Goal: Task Accomplishment & Management: Use online tool/utility

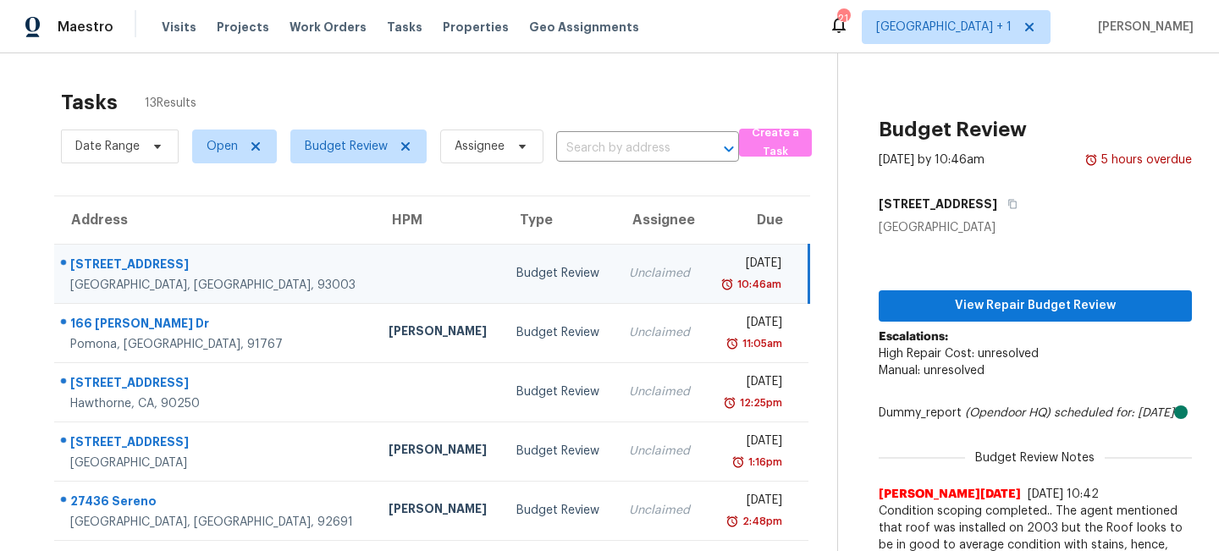
scroll to position [121, 0]
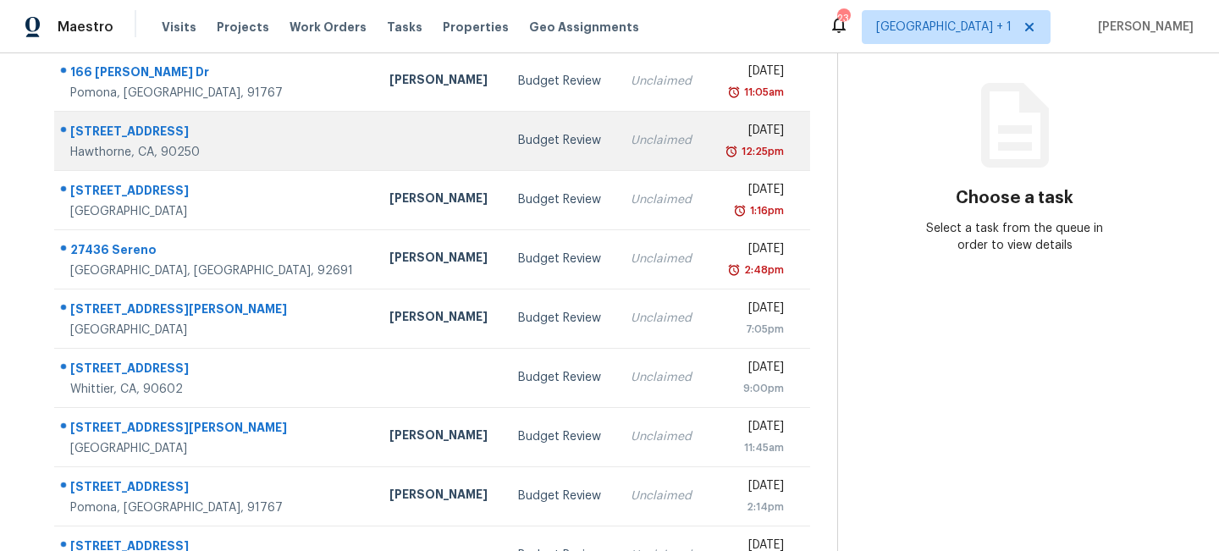
scroll to position [167, 0]
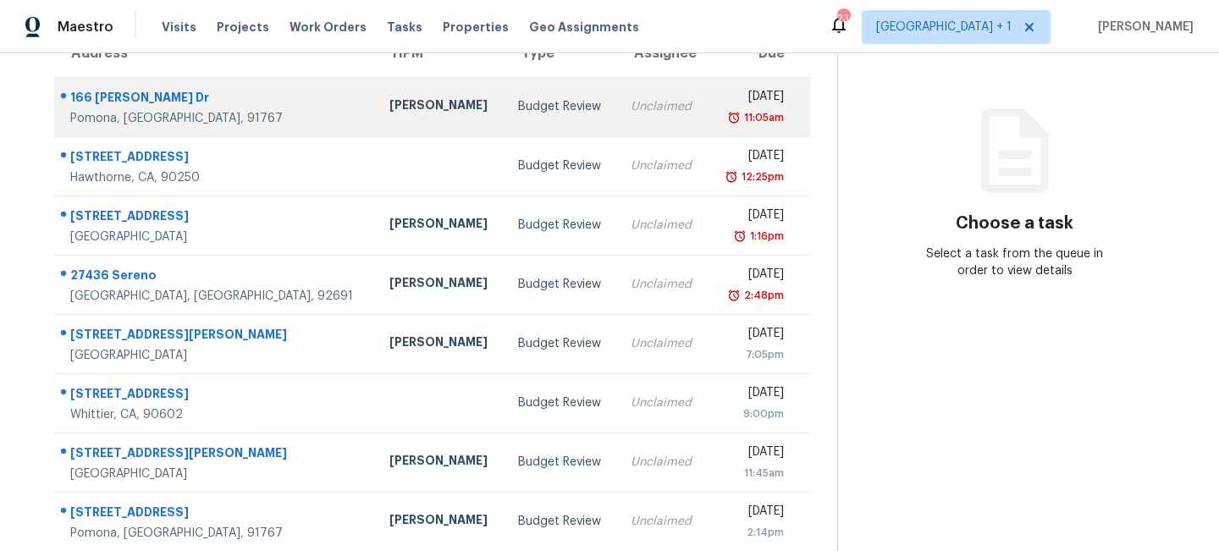
click at [630, 104] on div "Unclaimed" at bounding box center [661, 106] width 63 height 17
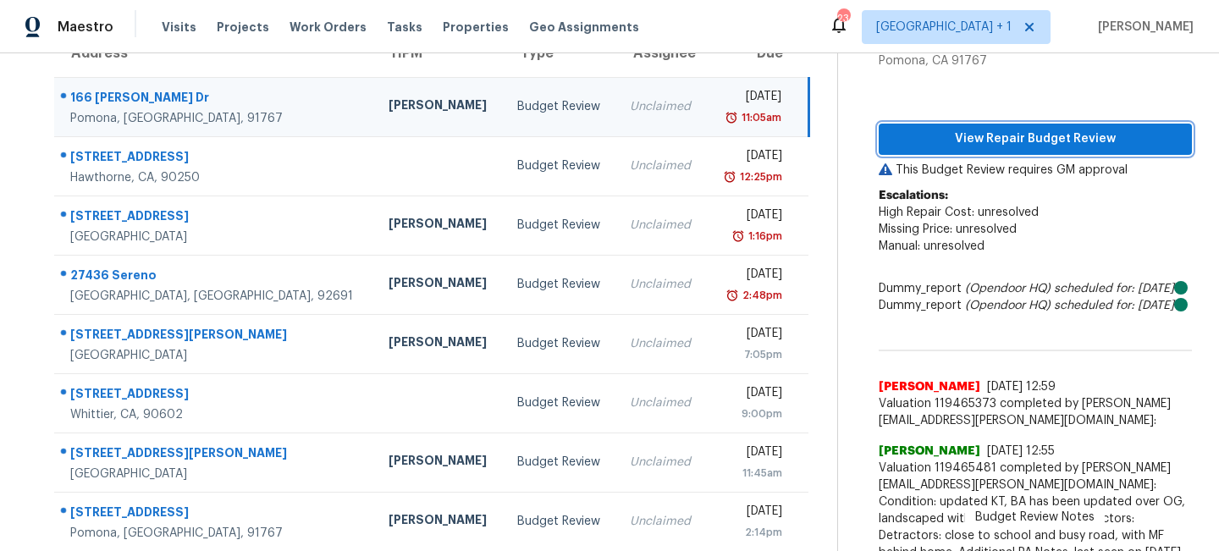
click at [1009, 138] on span "View Repair Budget Review" at bounding box center [1035, 139] width 286 height 21
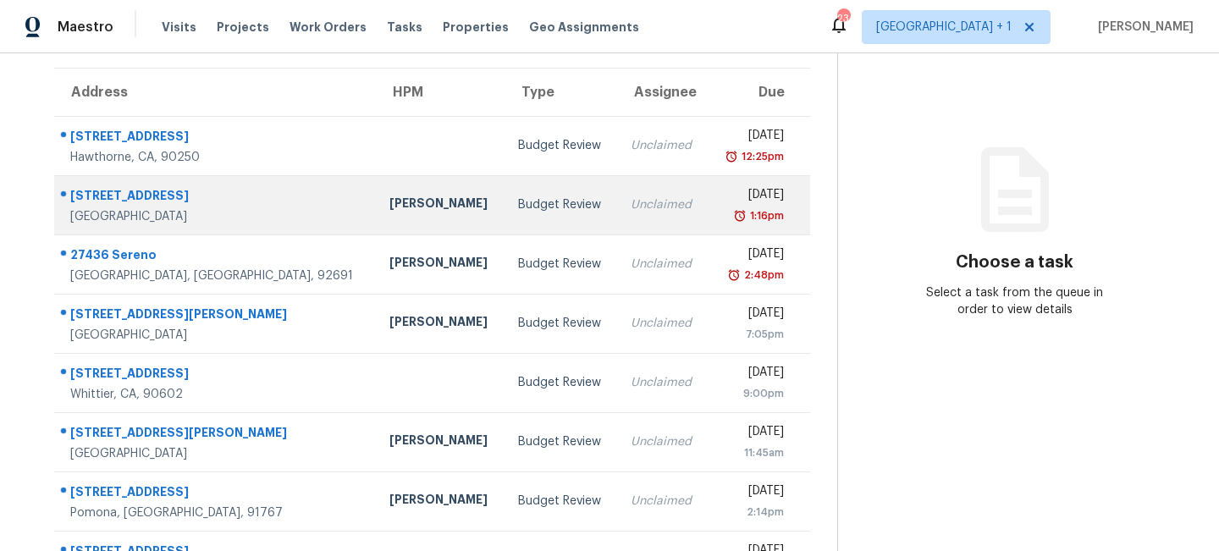
scroll to position [101, 0]
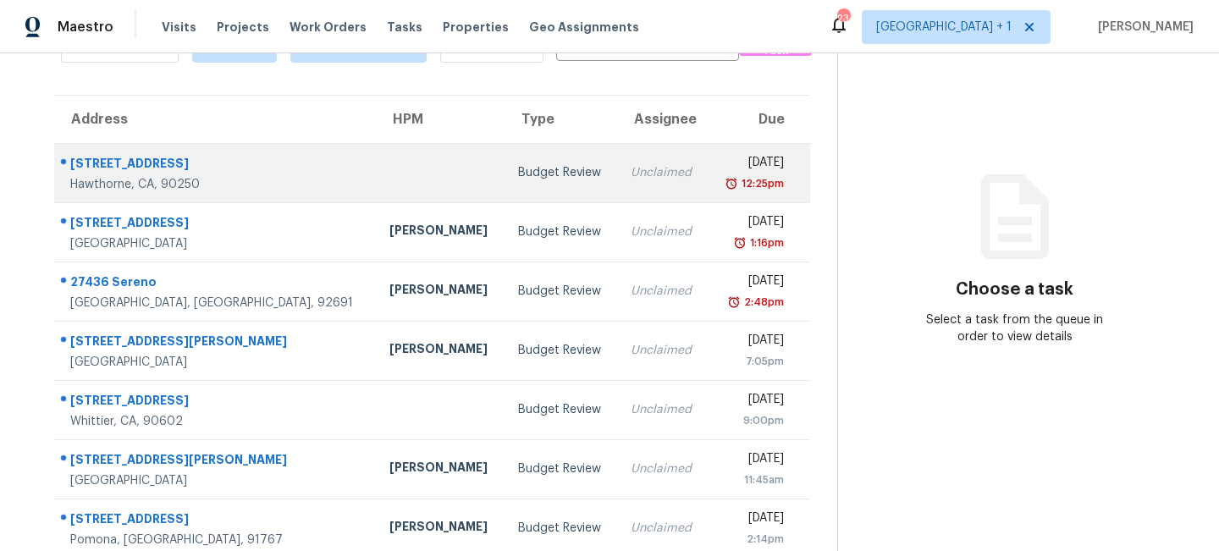
click at [529, 169] on td "Budget Review" at bounding box center [560, 172] width 113 height 59
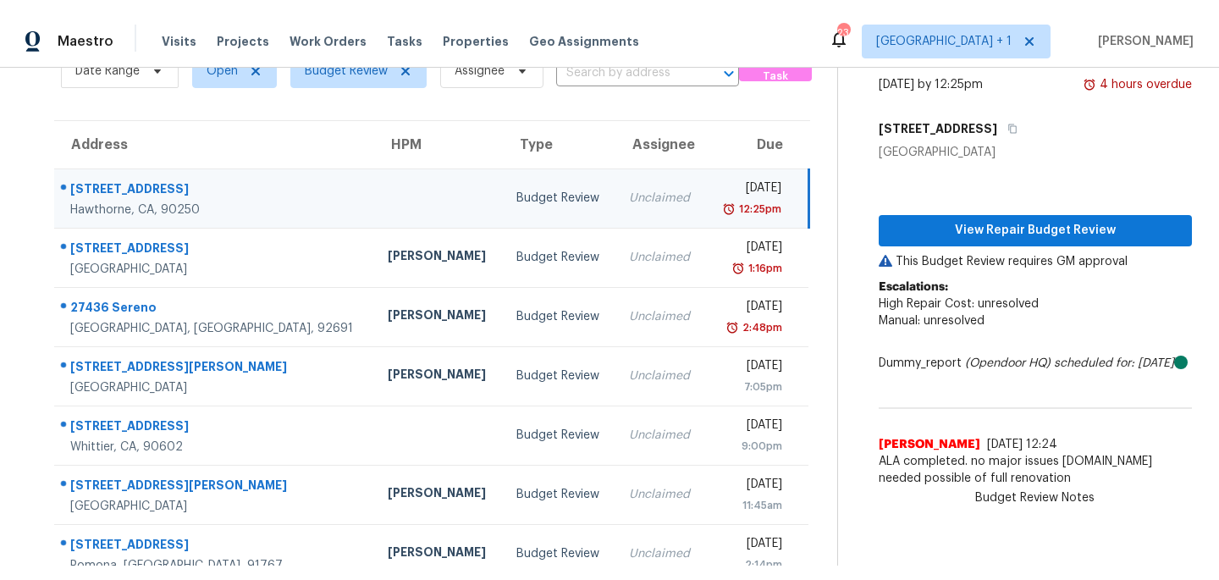
scroll to position [0, 0]
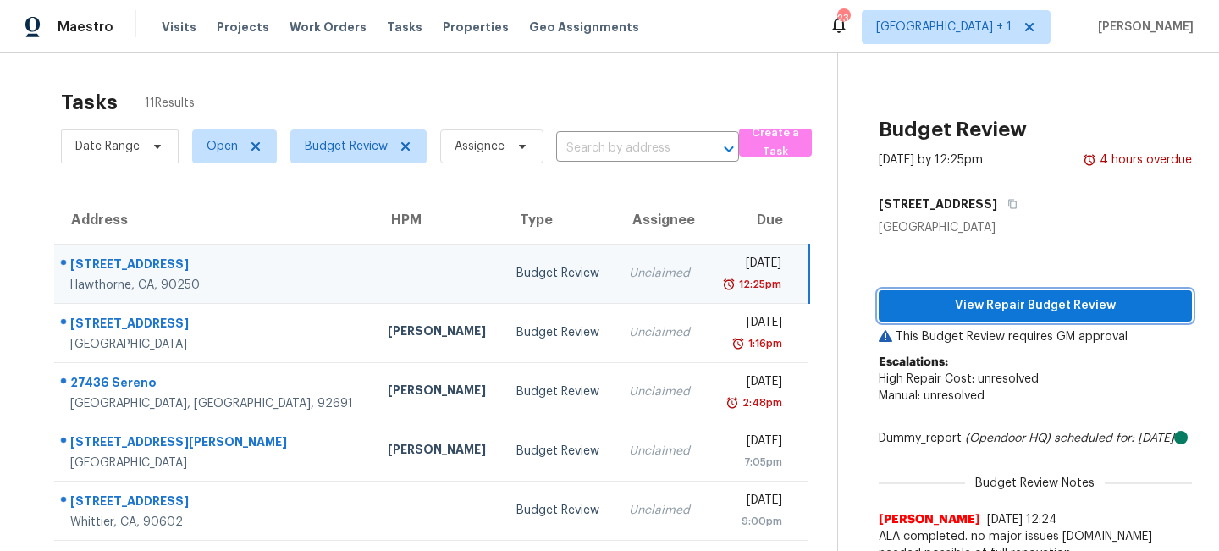
click at [1016, 296] on span "View Repair Budget Review" at bounding box center [1035, 305] width 286 height 21
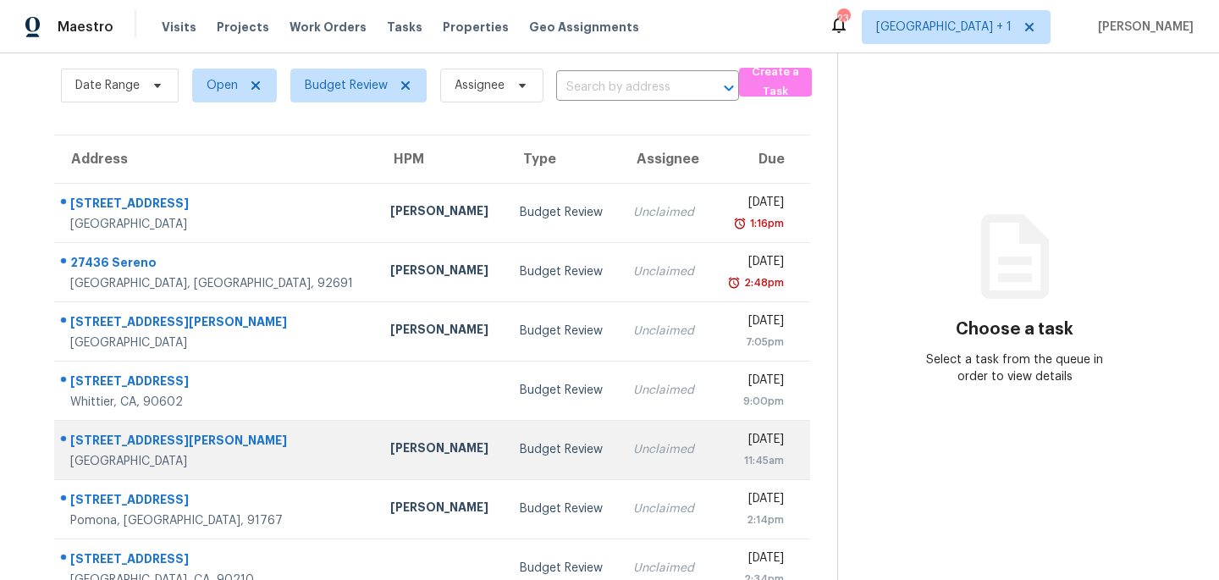
scroll to position [69, 0]
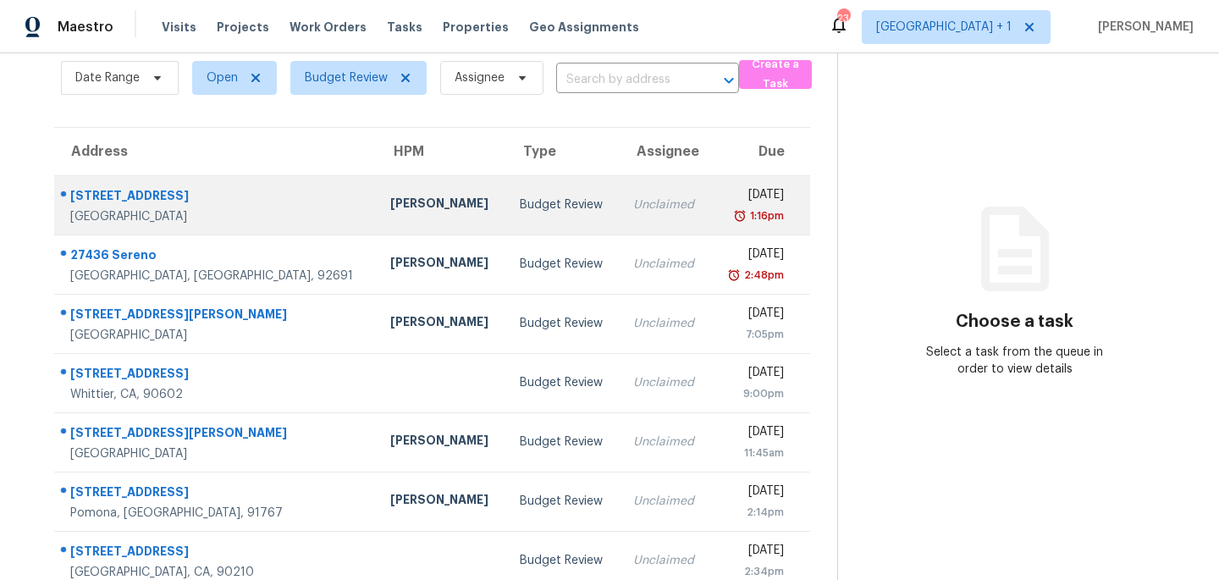
click at [520, 205] on div "Budget Review" at bounding box center [563, 204] width 86 height 17
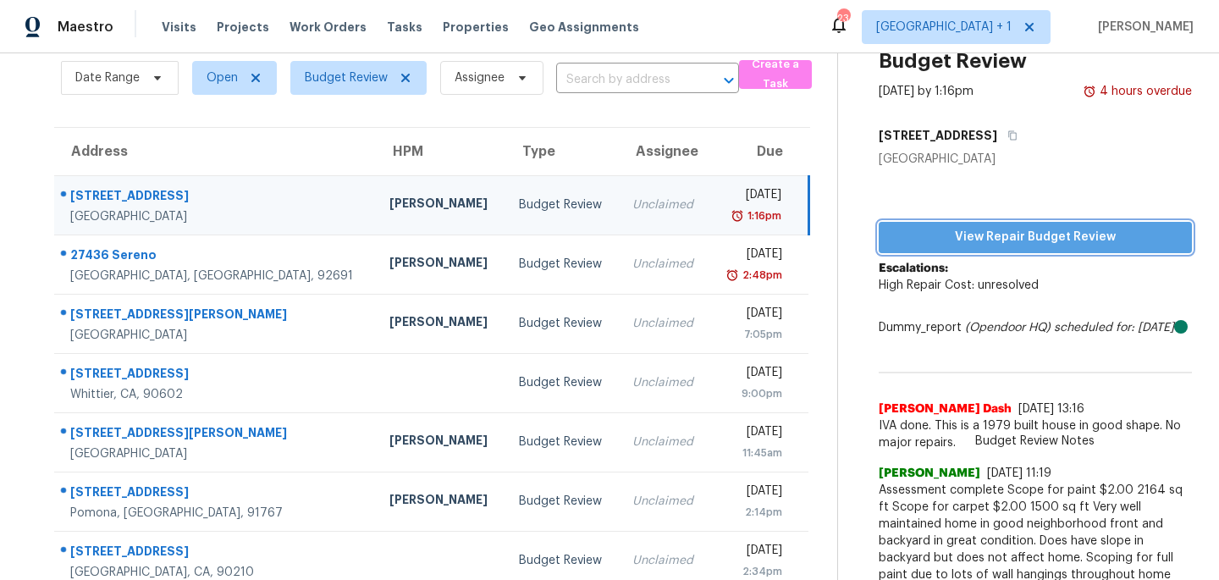
click at [988, 234] on span "View Repair Budget Review" at bounding box center [1035, 237] width 286 height 21
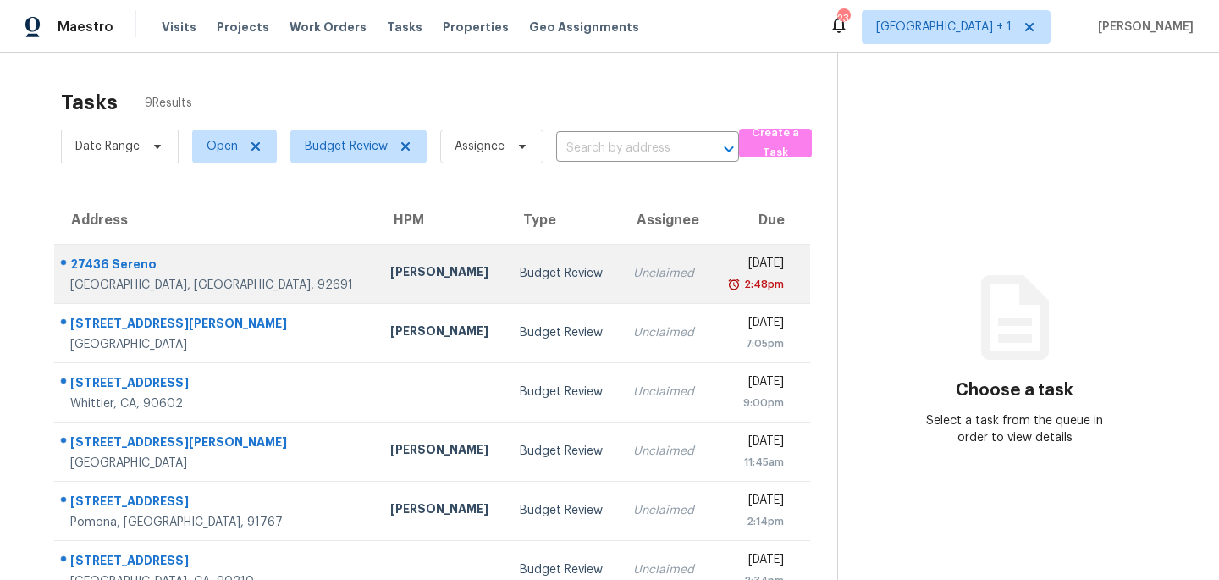
click at [619, 277] on td "Unclaimed" at bounding box center [664, 273] width 91 height 59
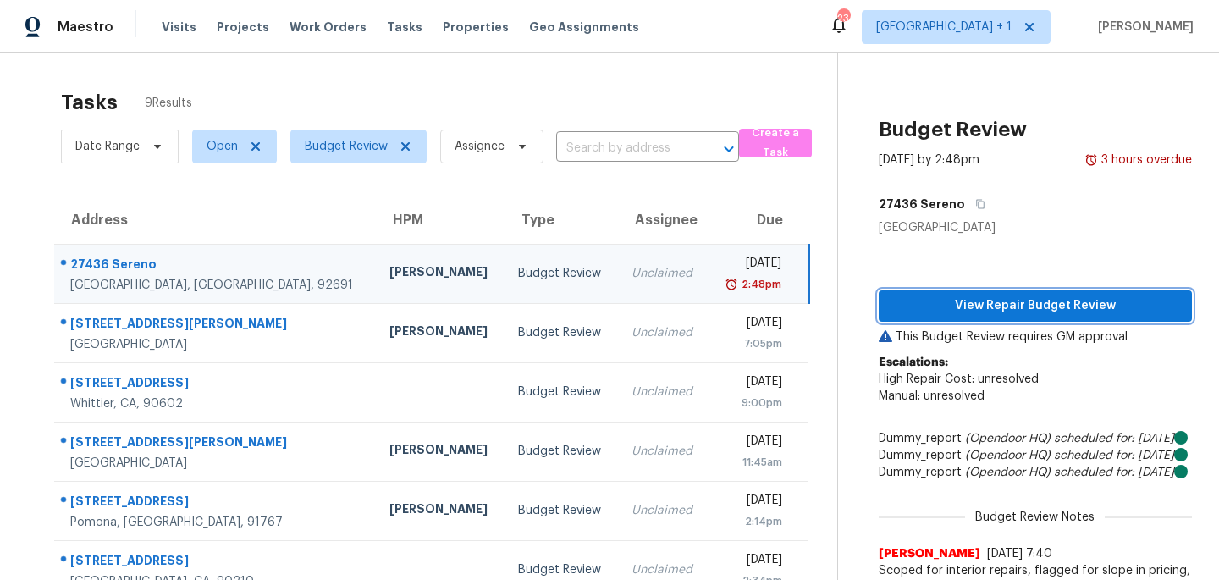
click at [1020, 309] on span "View Repair Budget Review" at bounding box center [1035, 305] width 286 height 21
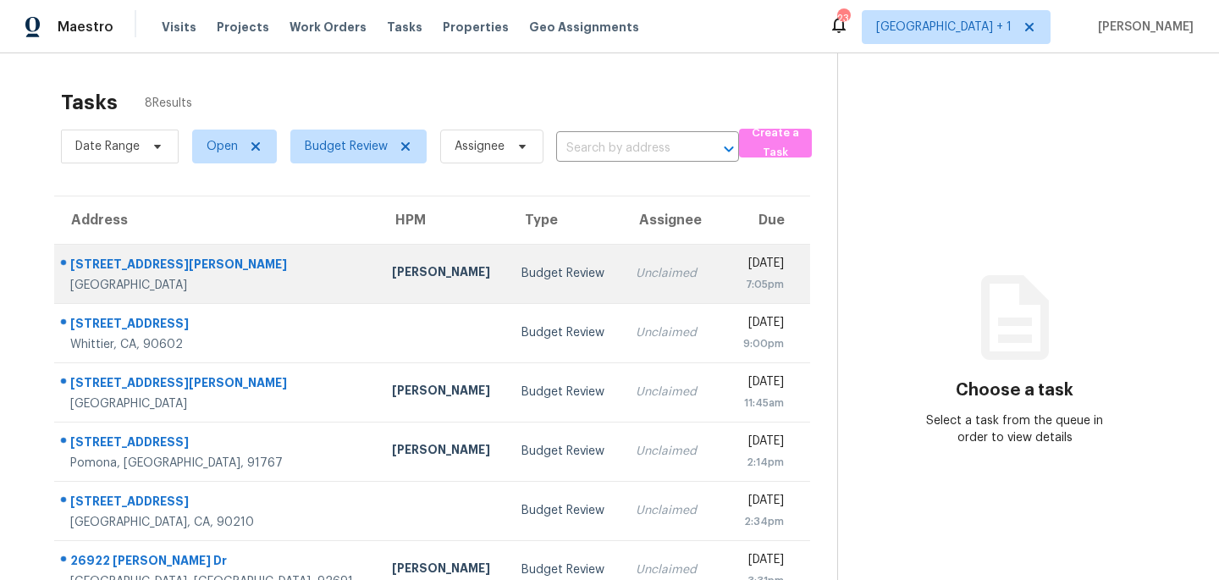
click at [713, 270] on td "[DATE] 7:05pm" at bounding box center [761, 273] width 96 height 59
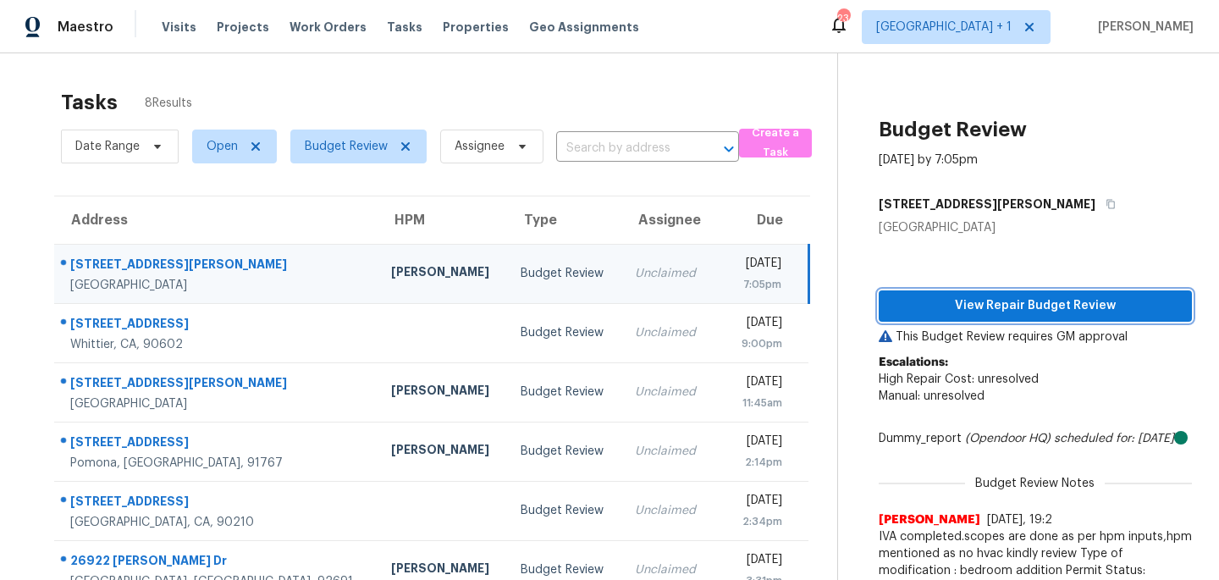
click at [1023, 300] on span "View Repair Budget Review" at bounding box center [1035, 305] width 286 height 21
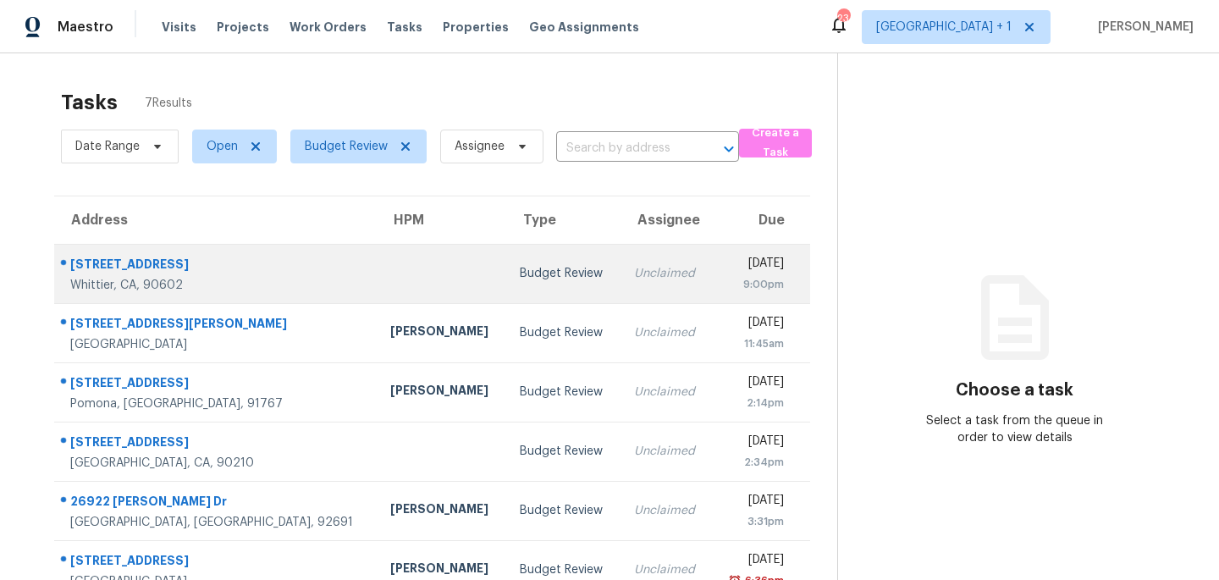
click at [520, 270] on div "Budget Review" at bounding box center [563, 273] width 86 height 17
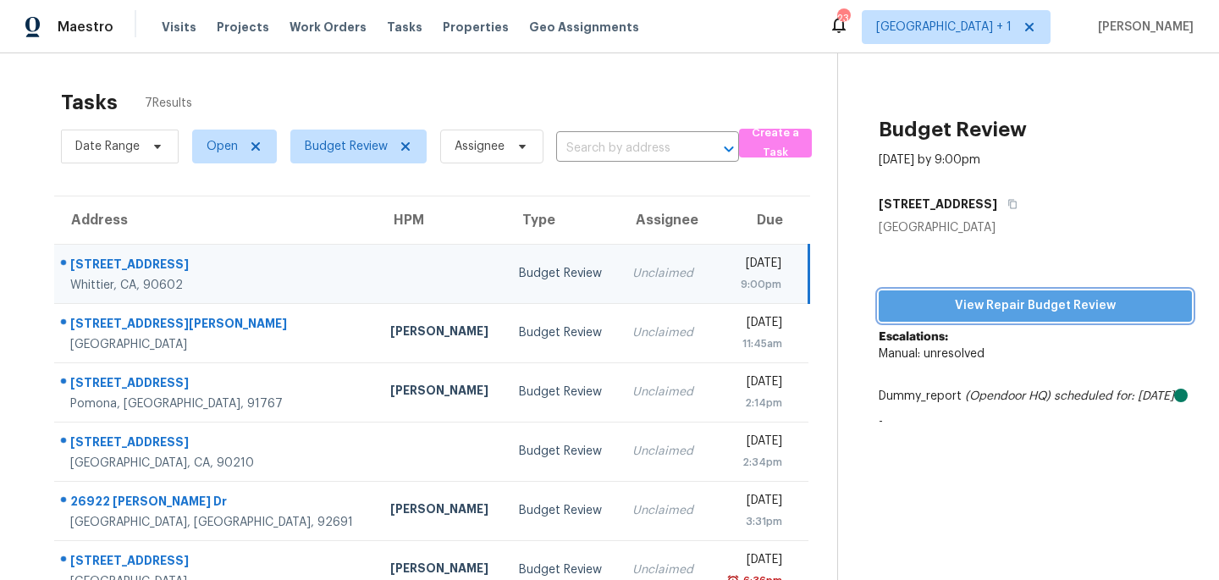
click at [999, 296] on span "View Repair Budget Review" at bounding box center [1035, 305] width 286 height 21
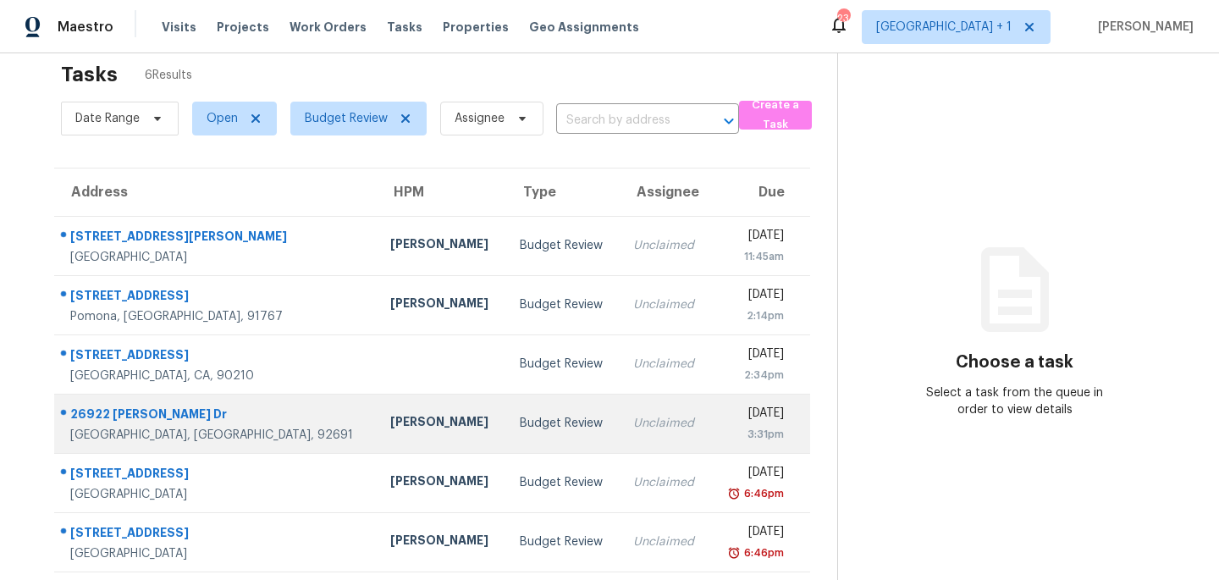
scroll to position [20, 0]
